Goal: Task Accomplishment & Management: Manage account settings

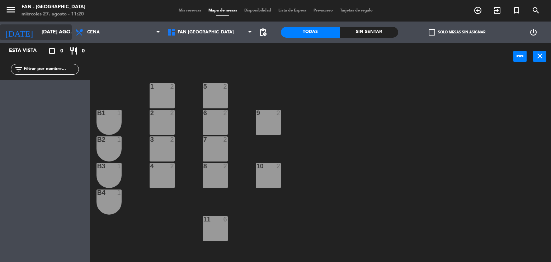
click at [48, 32] on input "[DATE] ago." at bounding box center [72, 32] width 68 height 13
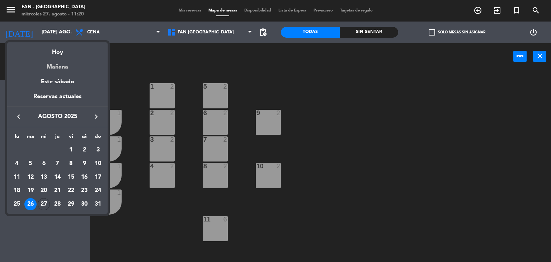
click at [58, 64] on div "Mañana" at bounding box center [57, 64] width 100 height 15
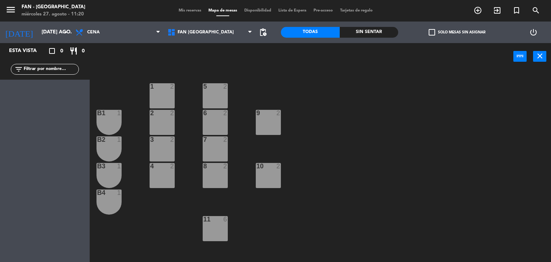
type input "jue. 28 ago."
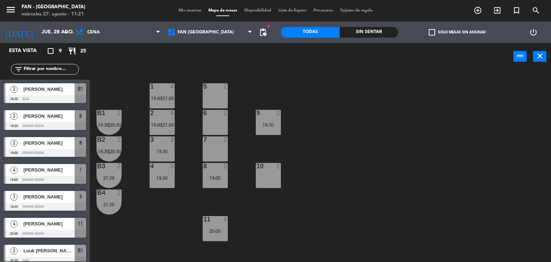
click at [185, 11] on span "Mis reservas" at bounding box center [190, 11] width 30 height 4
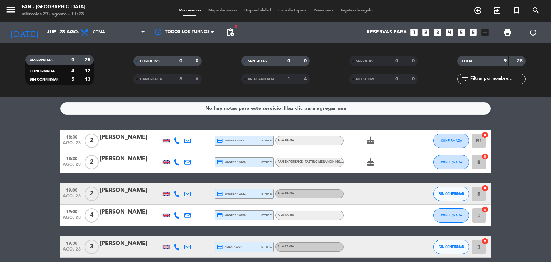
click at [176, 140] on icon at bounding box center [177, 140] width 6 height 6
click at [192, 131] on span at bounding box center [195, 129] width 6 height 6
click at [175, 160] on icon at bounding box center [177, 162] width 6 height 6
click at [177, 161] on icon at bounding box center [177, 162] width 6 height 6
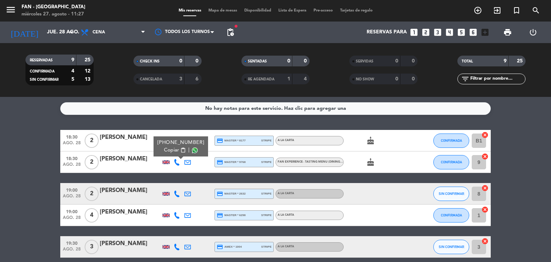
click at [192, 150] on span at bounding box center [195, 150] width 6 height 6
click at [175, 194] on icon at bounding box center [177, 193] width 6 height 6
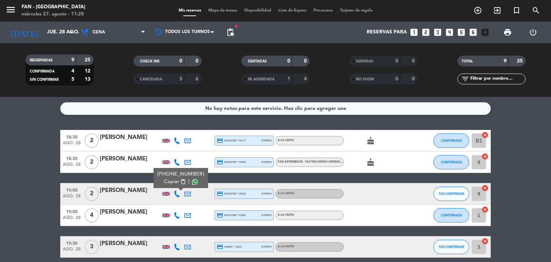
click at [192, 181] on span at bounding box center [195, 182] width 6 height 6
click at [176, 214] on icon at bounding box center [177, 215] width 6 height 6
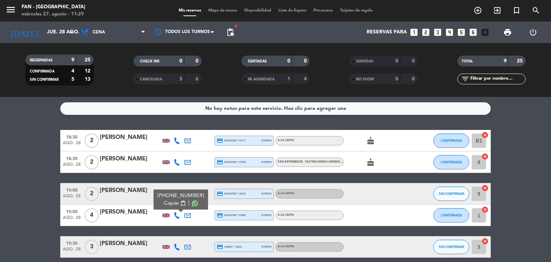
click at [192, 204] on span at bounding box center [195, 204] width 6 height 6
click at [503, 135] on bookings-row "18:30 ago. 28 2 [PERSON_NAME] Read credit_card master * 8177 stripe A la carta …" at bounding box center [275, 257] width 551 height 254
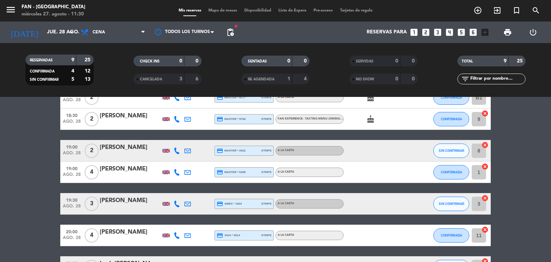
scroll to position [57, 0]
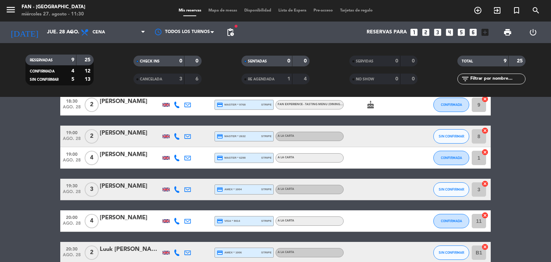
click at [177, 190] on icon at bounding box center [177, 189] width 6 height 6
click at [192, 179] on span at bounding box center [195, 178] width 6 height 6
click at [518, 166] on bookings-row "18:30 ago. 28 2 [PERSON_NAME] Read credit_card master * 8177 stripe A la carta …" at bounding box center [275, 199] width 551 height 254
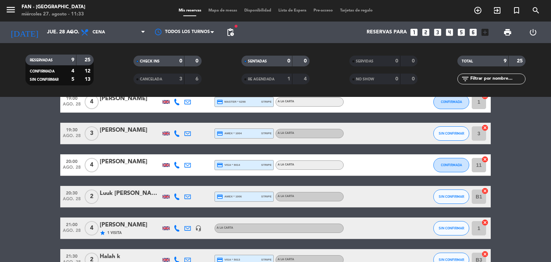
scroll to position [115, 0]
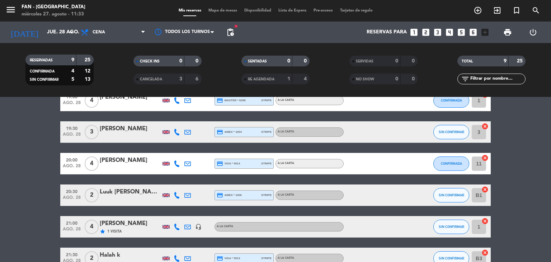
click at [175, 165] on icon at bounding box center [177, 163] width 6 height 6
click at [192, 153] on span at bounding box center [195, 152] width 6 height 6
click at [177, 193] on icon at bounding box center [177, 195] width 6 height 6
click at [192, 184] on span at bounding box center [195, 183] width 6 height 6
click at [177, 227] on icon at bounding box center [177, 226] width 6 height 6
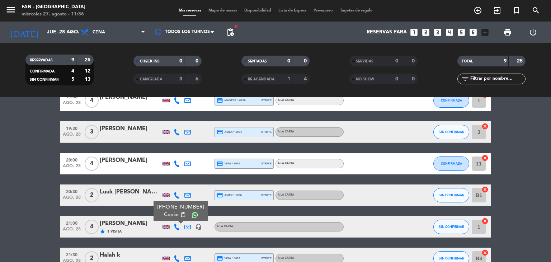
click at [192, 214] on span at bounding box center [195, 215] width 6 height 6
click at [532, 198] on bookings-row "18:30 ago. 28 2 [PERSON_NAME] Read credit_card master * 8177 stripe A la carta …" at bounding box center [275, 142] width 551 height 254
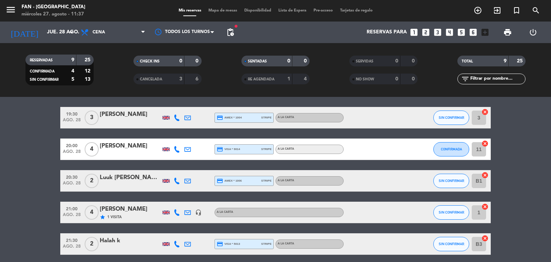
scroll to position [158, 0]
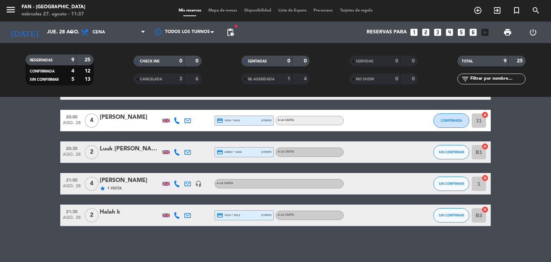
click at [177, 213] on icon at bounding box center [177, 215] width 6 height 6
click at [192, 206] on span at bounding box center [195, 204] width 6 height 6
click at [129, 202] on div "18:30 ago. 28 2 [PERSON_NAME] Read credit_card master * 8177 stripe A la carta …" at bounding box center [275, 99] width 430 height 254
click at [169, 246] on div "No hay notas para este servicio. Haz clic para agregar una 18:30 ago. 28 2 [PER…" at bounding box center [275, 179] width 551 height 165
click at [215, 13] on div "Mis reservas Mapa de mesas Disponibilidad Lista de Espera Pre-acceso Tarjetas d…" at bounding box center [275, 11] width 201 height 6
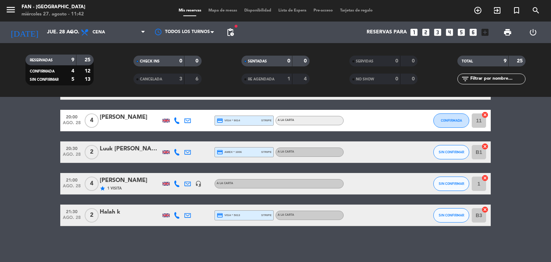
click at [220, 10] on span "Mapa de mesas" at bounding box center [223, 11] width 36 height 4
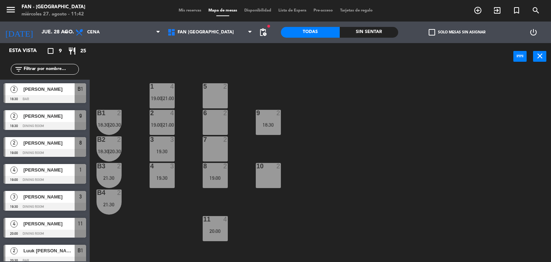
click at [189, 10] on span "Mis reservas" at bounding box center [190, 11] width 30 height 4
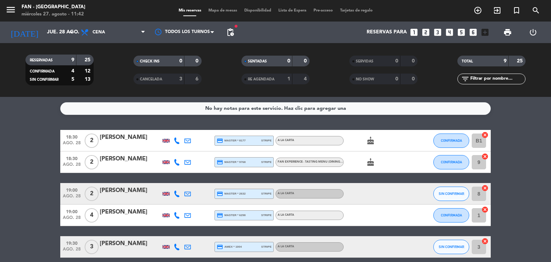
click at [519, 164] on bookings-row "18:30 ago. 28 2 [PERSON_NAME] Read credit_card master * 8177 stripe A la carta …" at bounding box center [275, 257] width 551 height 254
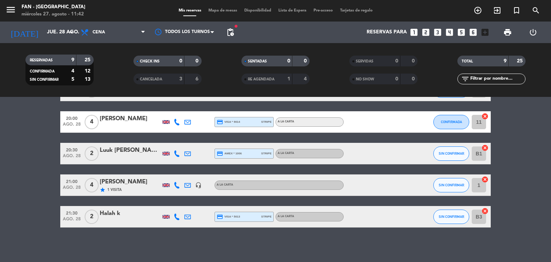
scroll to position [158, 0]
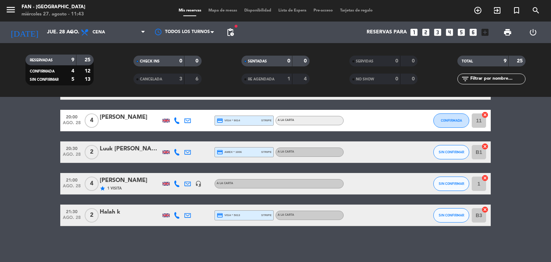
click at [227, 10] on span "Mapa de mesas" at bounding box center [223, 11] width 36 height 4
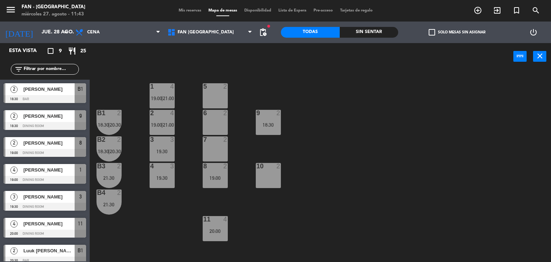
click at [193, 11] on span "Mis reservas" at bounding box center [190, 11] width 30 height 4
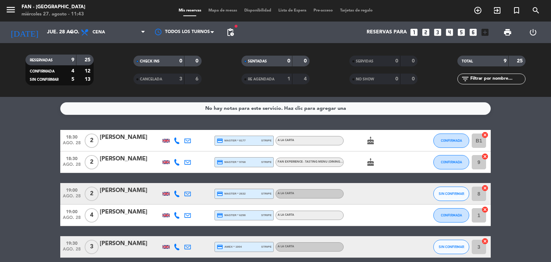
click at [514, 203] on bookings-row "18:30 ago. 28 2 [PERSON_NAME] Read credit_card master * 8177 stripe A la carta …" at bounding box center [275, 257] width 551 height 254
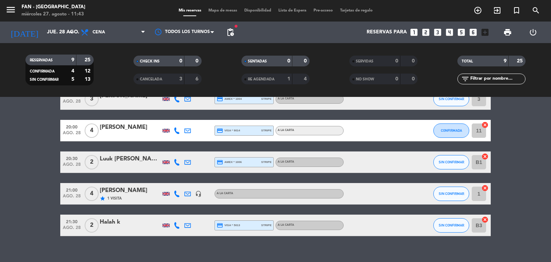
scroll to position [158, 0]
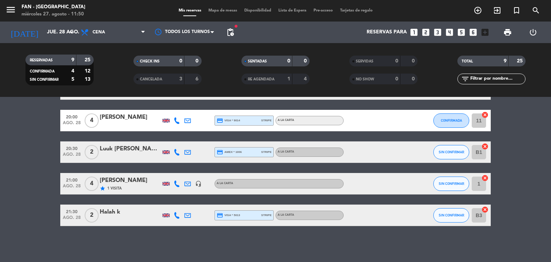
click at [228, 13] on div "Mis reservas Mapa de mesas Disponibilidad Lista de Espera Pre-acceso Tarjetas d…" at bounding box center [275, 11] width 201 height 6
click at [228, 11] on span "Mapa de mesas" at bounding box center [223, 11] width 36 height 4
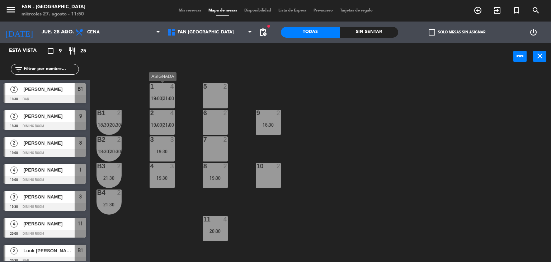
click at [168, 92] on div "1 4 19:00 | 21:00" at bounding box center [162, 95] width 25 height 25
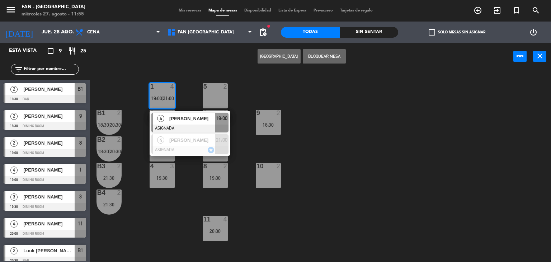
click at [286, 217] on div "1 4 19:00 | 21:00 4 [PERSON_NAME] ASIGNADA 19:00 4 [PERSON_NAME] ASIGNADA star …" at bounding box center [323, 166] width 456 height 192
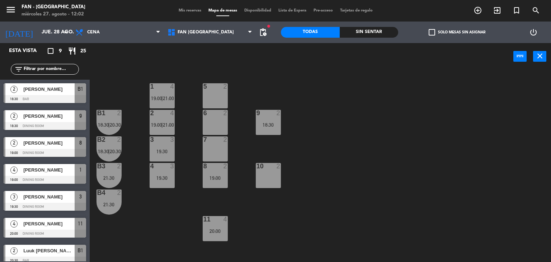
click at [192, 10] on span "Mis reservas" at bounding box center [190, 11] width 30 height 4
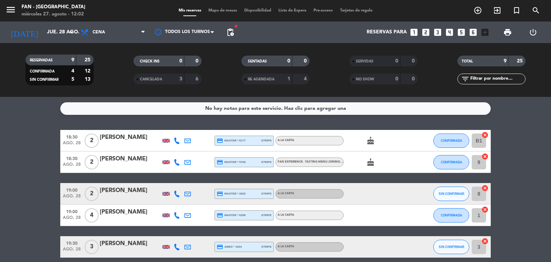
click at [538, 208] on bookings-row "18:30 ago. 28 2 [PERSON_NAME] Read credit_card master * 8177 stripe A la carta …" at bounding box center [275, 257] width 551 height 254
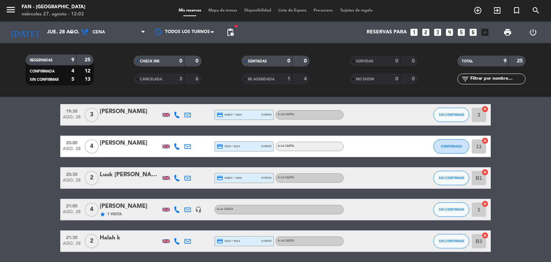
scroll to position [158, 0]
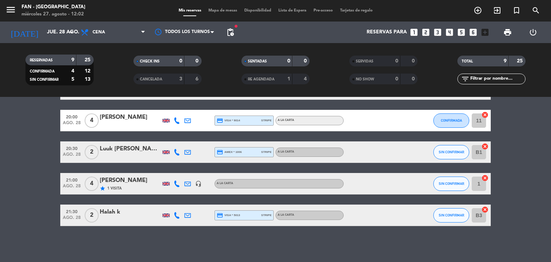
click at [117, 180] on div "[PERSON_NAME]" at bounding box center [130, 180] width 61 height 9
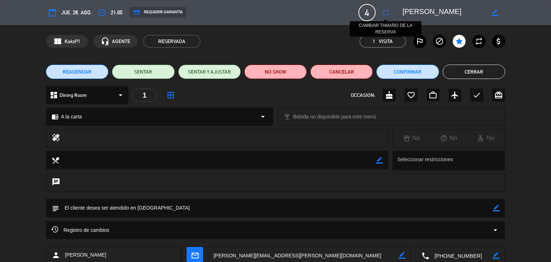
click at [388, 11] on icon "fullscreen" at bounding box center [385, 12] width 9 height 9
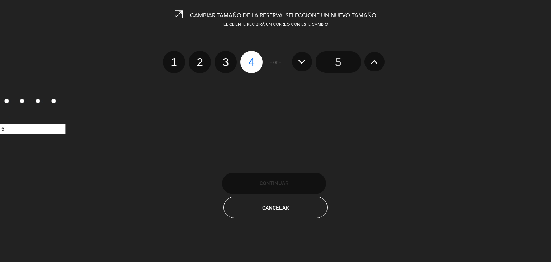
click at [231, 60] on label "3" at bounding box center [225, 62] width 22 height 22
click at [227, 58] on input "3" at bounding box center [224, 55] width 5 height 5
radio input "true"
radio input "false"
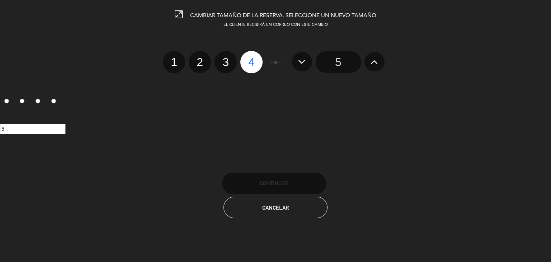
radio input "false"
radio input "true"
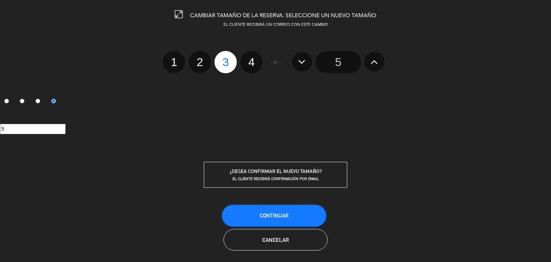
click at [283, 216] on span "Continuar" at bounding box center [274, 215] width 29 height 6
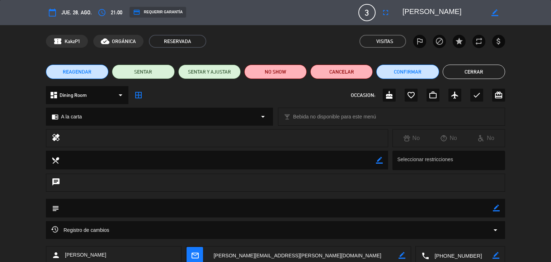
click at [467, 70] on button "Cerrar" at bounding box center [474, 72] width 62 height 14
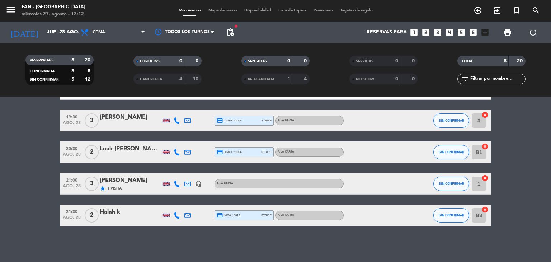
scroll to position [126, 0]
click at [214, 12] on span "Mapa de mesas" at bounding box center [223, 11] width 36 height 4
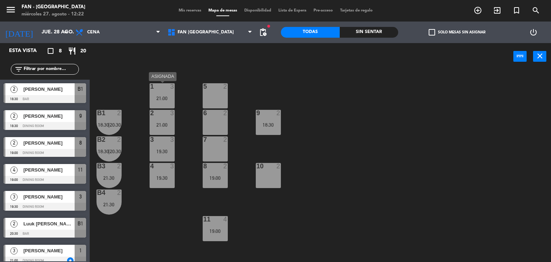
click at [163, 97] on div "21:00" at bounding box center [162, 98] width 25 height 5
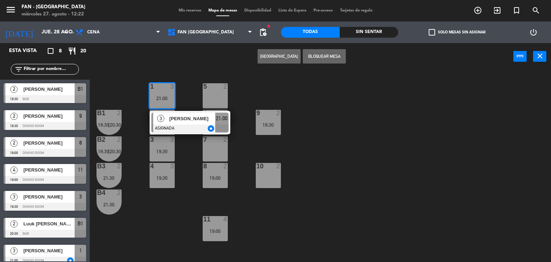
click at [186, 106] on div "1 3 21:00 3 [PERSON_NAME] ASIGNADA star 21:00 5 2 B1 2 18:30 | 20:30 2 3 21:00 …" at bounding box center [323, 166] width 456 height 192
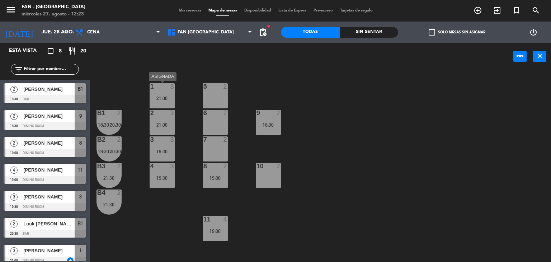
click at [170, 95] on div "1 3 21:00" at bounding box center [162, 95] width 25 height 25
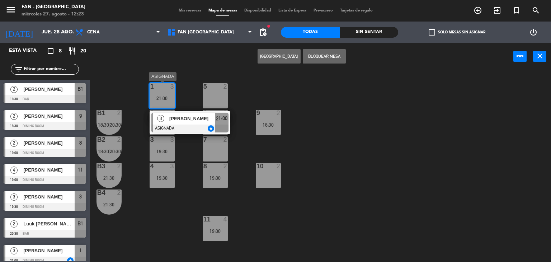
click at [176, 119] on span "[PERSON_NAME]" at bounding box center [192, 119] width 46 height 8
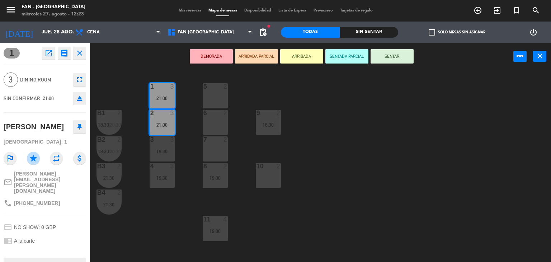
click at [184, 112] on div "1 3 21:00 5 2 B1 2 18:30 | 20:30 2 3 21:00 9 2 18:30 6 2 B2 2 18:30 | 20:30 3 3…" at bounding box center [323, 166] width 456 height 192
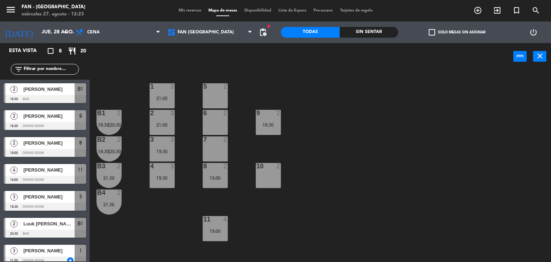
scroll to position [24, 0]
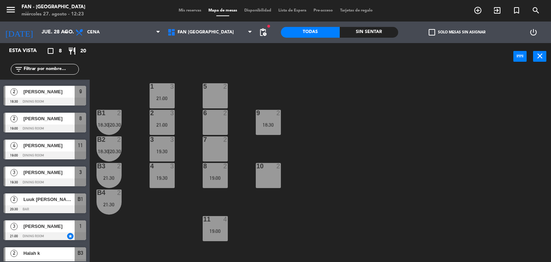
click at [189, 7] on div "menu Fan - [GEOGRAPHIC_DATA] miércoles 27. agosto - 12:23 Mis reservas Mapa de …" at bounding box center [275, 11] width 551 height 22
click at [190, 10] on span "Mis reservas" at bounding box center [190, 11] width 30 height 4
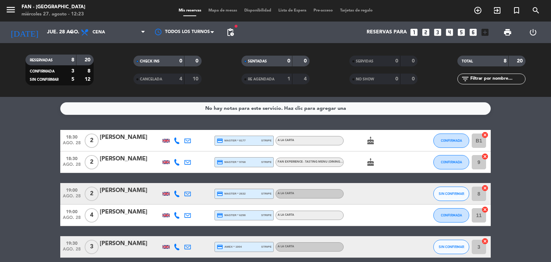
click at [531, 203] on bookings-row "18:30 ago. 28 2 [PERSON_NAME] Read credit_card master * 8177 stripe A la carta …" at bounding box center [275, 241] width 551 height 222
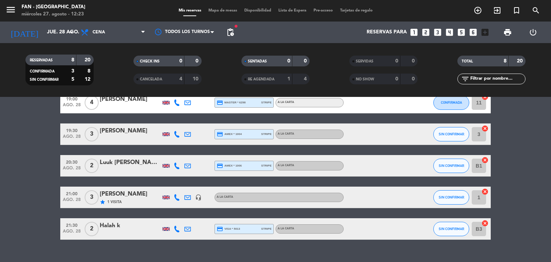
scroll to position [126, 0]
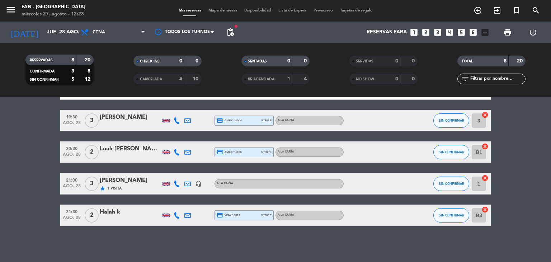
click at [122, 183] on div "[PERSON_NAME]" at bounding box center [130, 180] width 61 height 9
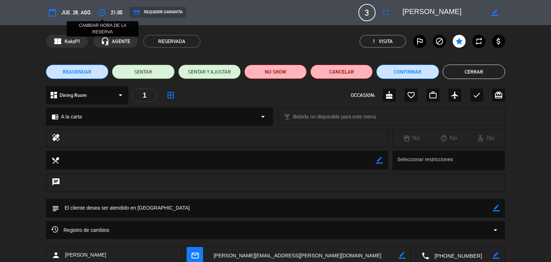
click at [100, 12] on icon "access_time" at bounding box center [102, 12] width 9 height 9
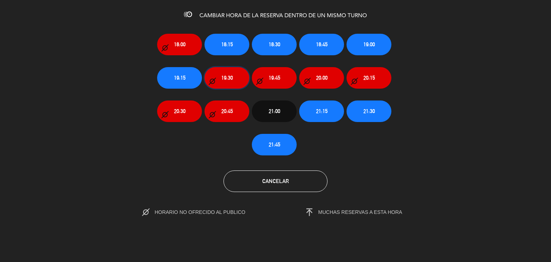
click at [226, 84] on button "19:30" at bounding box center [226, 78] width 45 height 22
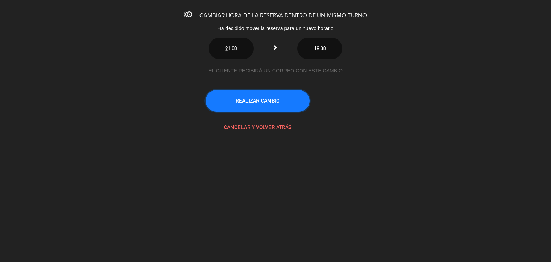
click at [273, 99] on button "REALIZAR CAMBIO" at bounding box center [258, 101] width 104 height 22
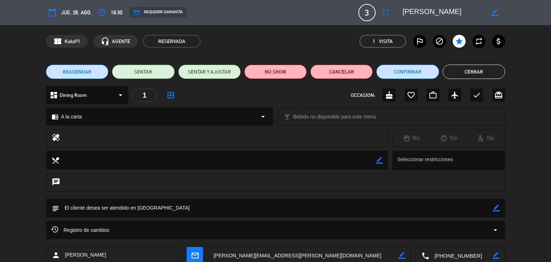
click at [453, 78] on button "Cerrar" at bounding box center [474, 72] width 62 height 14
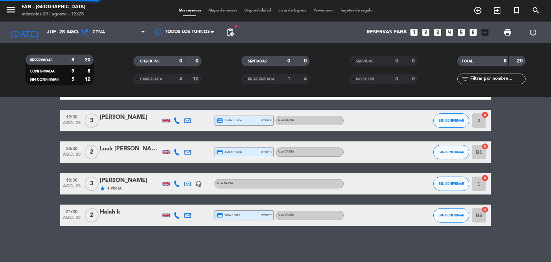
scroll to position [116, 0]
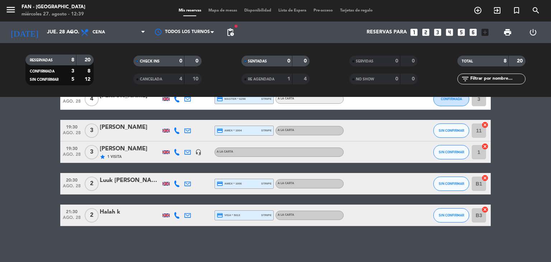
click at [219, 11] on span "Mapa de mesas" at bounding box center [223, 11] width 36 height 4
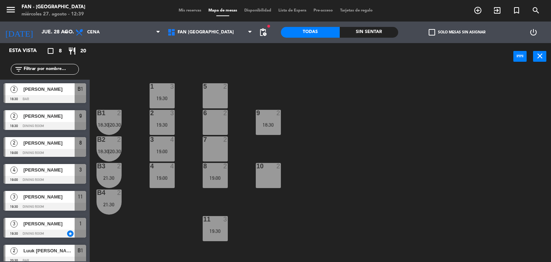
click at [188, 11] on span "Mis reservas" at bounding box center [190, 11] width 30 height 4
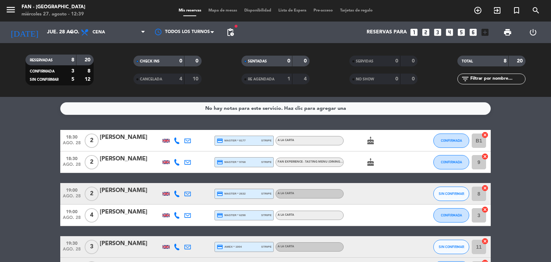
click at [519, 173] on bookings-row "18:30 ago. 28 2 [PERSON_NAME] Read credit_card master * 8177 stripe A la carta …" at bounding box center [275, 236] width 551 height 212
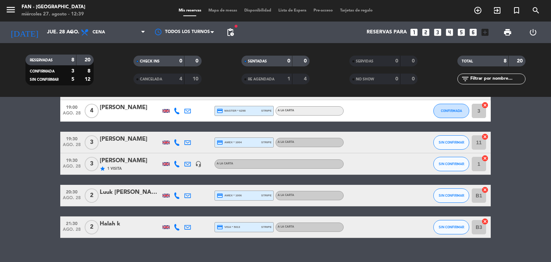
scroll to position [116, 0]
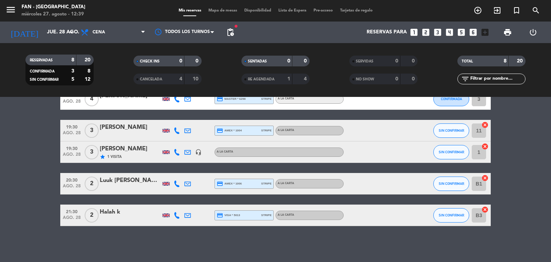
click at [429, 234] on div "No hay notas para este servicio. Haz clic para agregar una 18:30 ago. 28 2 [PER…" at bounding box center [275, 179] width 551 height 165
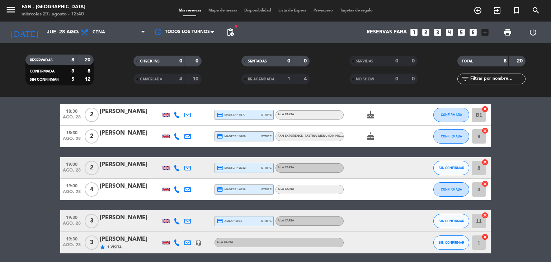
scroll to position [0, 0]
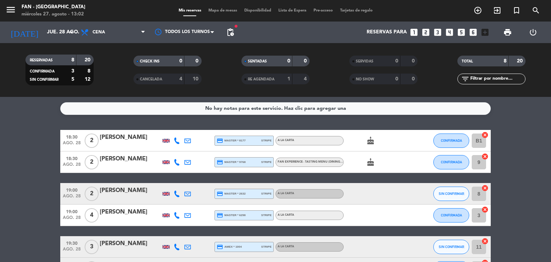
click at [534, 188] on bookings-row "18:30 ago. 28 2 [PERSON_NAME] Read credit_card master * 8177 stripe A la carta …" at bounding box center [275, 236] width 551 height 212
click at [501, 173] on bookings-row "18:30 ago. 28 2 [PERSON_NAME] Read credit_card master * 8177 stripe A la carta …" at bounding box center [275, 236] width 551 height 212
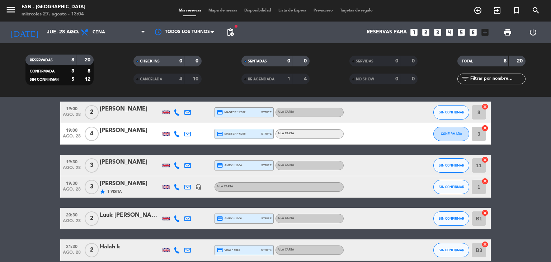
scroll to position [116, 0]
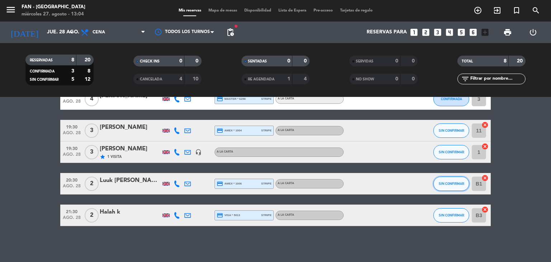
click at [448, 183] on span "SIN CONFIRMAR" at bounding box center [451, 183] width 25 height 4
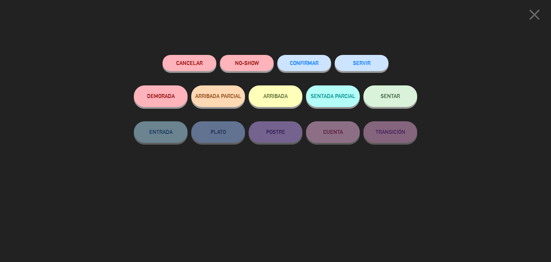
click at [314, 62] on span "CONFIRMAR" at bounding box center [304, 63] width 29 height 6
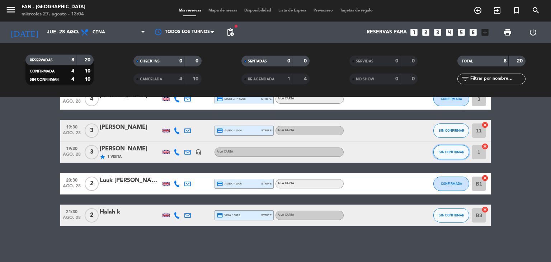
click at [445, 153] on span "SIN CONFIRMAR" at bounding box center [451, 152] width 25 height 4
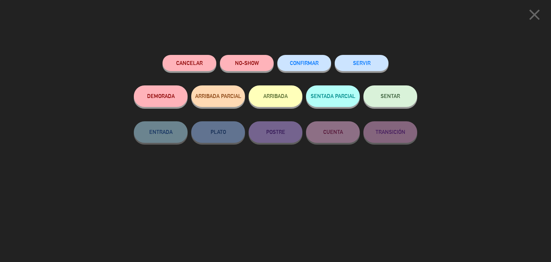
click at [291, 70] on button "CONFIRMAR" at bounding box center [304, 63] width 54 height 16
